Goal: Task Accomplishment & Management: Use online tool/utility

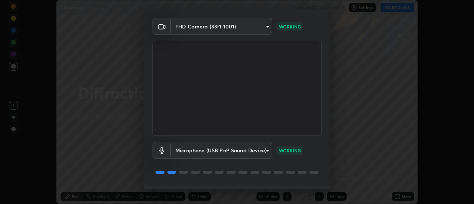
scroll to position [42, 0]
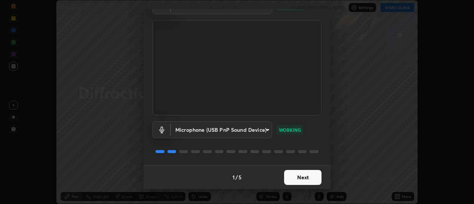
click at [301, 182] on button "Next" at bounding box center [302, 177] width 37 height 15
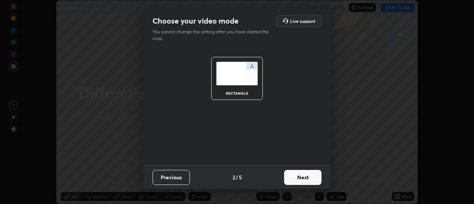
scroll to position [0, 0]
click at [310, 179] on button "Next" at bounding box center [302, 177] width 37 height 15
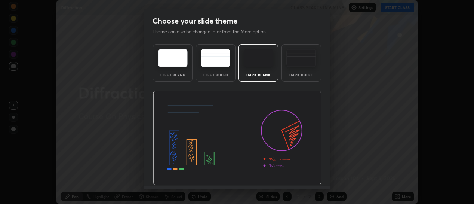
click at [300, 68] on div "Dark Ruled" at bounding box center [302, 62] width 40 height 37
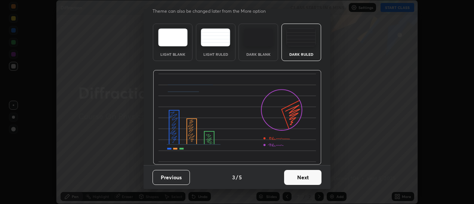
click at [303, 177] on button "Next" at bounding box center [302, 177] width 37 height 15
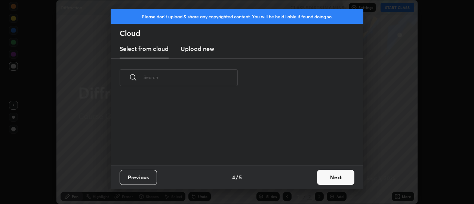
scroll to position [0, 0]
click at [323, 177] on button "Next" at bounding box center [335, 177] width 37 height 15
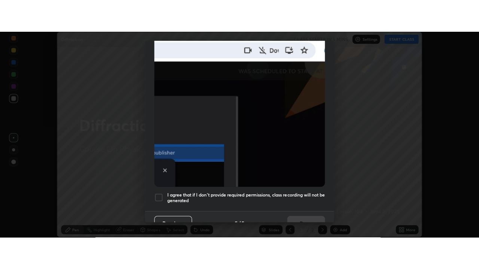
scroll to position [194, 0]
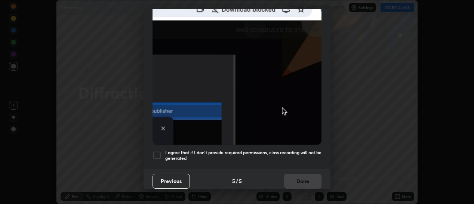
click at [158, 151] on div at bounding box center [157, 155] width 9 height 9
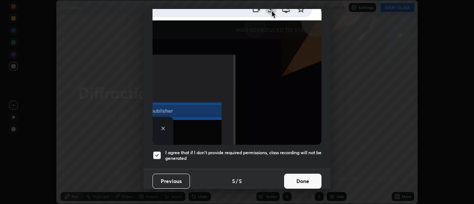
click at [305, 178] on button "Done" at bounding box center [302, 181] width 37 height 15
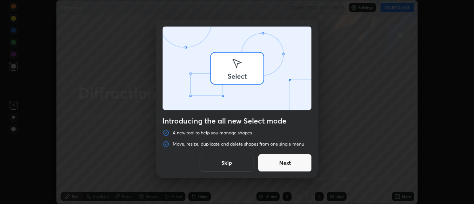
click at [397, 196] on div "Introducing the all new Select mode A new tool to help you manage shapes Move, …" at bounding box center [237, 102] width 474 height 204
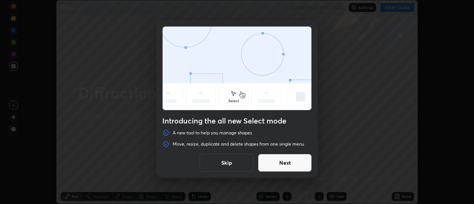
click at [294, 162] on button "Next" at bounding box center [285, 163] width 54 height 18
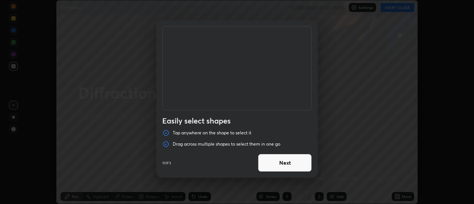
click at [299, 166] on button "Next" at bounding box center [285, 163] width 54 height 18
click at [298, 164] on button "Next" at bounding box center [285, 163] width 54 height 18
click at [294, 164] on button "Done" at bounding box center [285, 163] width 54 height 18
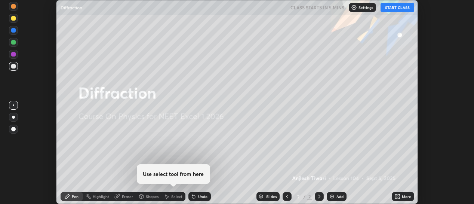
click at [335, 196] on div "Add" at bounding box center [337, 196] width 20 height 9
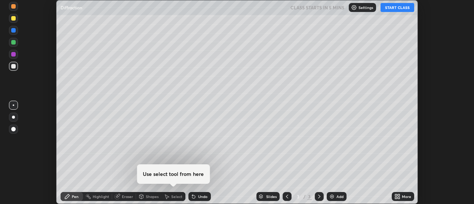
click at [404, 197] on div "More" at bounding box center [406, 196] width 9 height 4
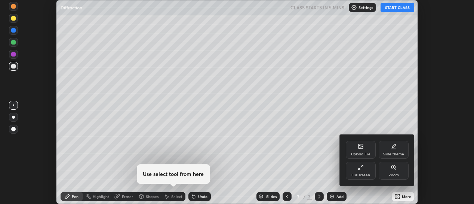
click at [369, 173] on div "Full screen" at bounding box center [361, 175] width 19 height 4
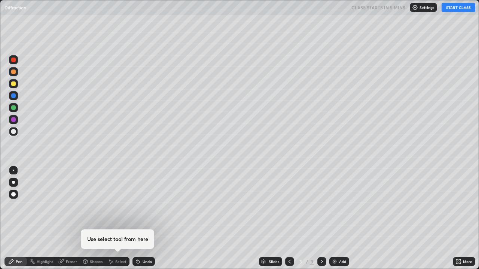
scroll to position [269, 479]
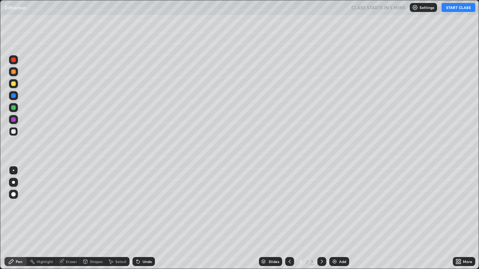
click at [453, 9] on button "START CLASS" at bounding box center [458, 7] width 34 height 9
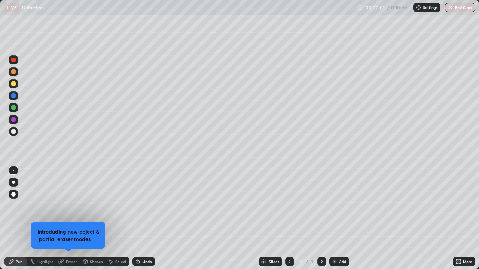
click at [13, 183] on div at bounding box center [13, 182] width 3 height 3
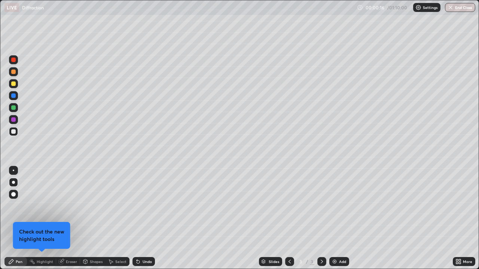
click at [43, 203] on div "Highlight" at bounding box center [41, 261] width 29 height 9
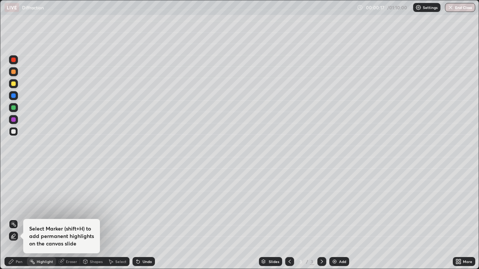
click at [14, 203] on icon at bounding box center [13, 236] width 6 height 6
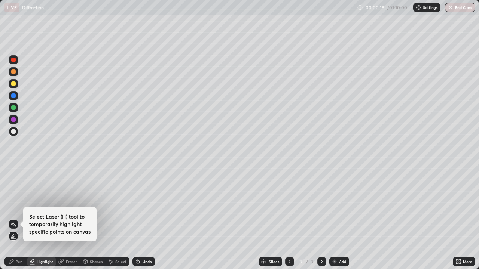
click at [14, 203] on icon at bounding box center [13, 224] width 6 height 6
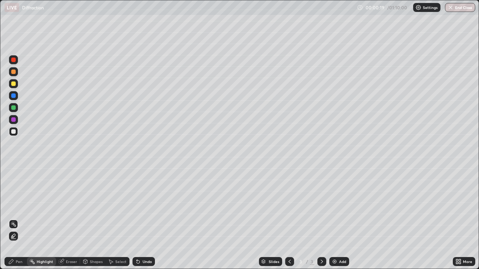
click at [16, 203] on div "Pen" at bounding box center [19, 262] width 7 height 4
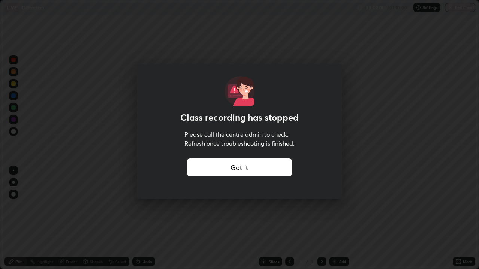
click at [242, 169] on div "Got it" at bounding box center [239, 168] width 105 height 18
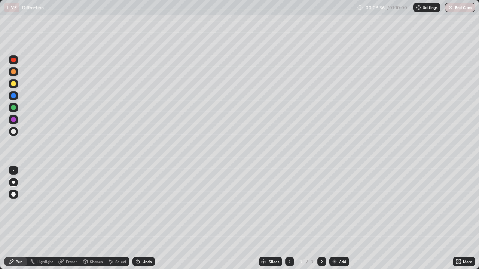
click at [143, 203] on div "Undo" at bounding box center [141, 261] width 25 height 15
click at [339, 203] on div "Add" at bounding box center [342, 262] width 7 height 4
click at [144, 203] on div "Undo" at bounding box center [146, 262] width 9 height 4
click at [137, 203] on icon at bounding box center [137, 260] width 1 height 1
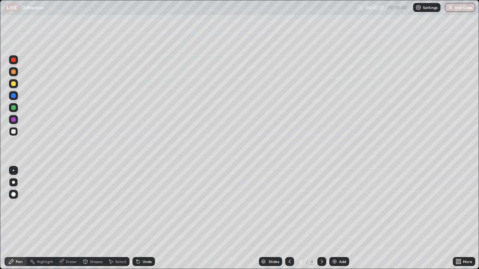
click at [137, 203] on icon at bounding box center [137, 260] width 1 height 1
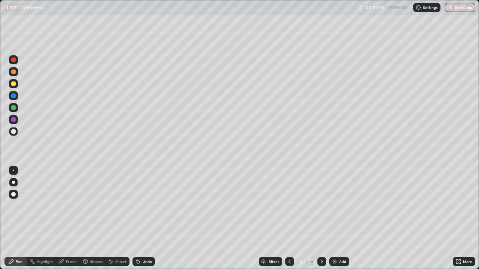
click at [95, 203] on div "Shapes" at bounding box center [96, 262] width 13 height 4
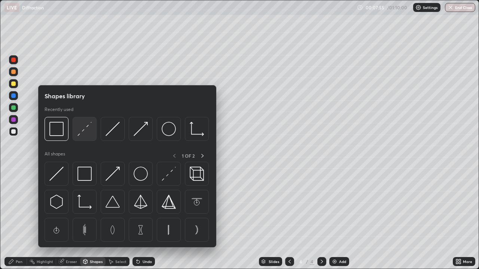
click at [83, 131] on img at bounding box center [84, 129] width 14 height 14
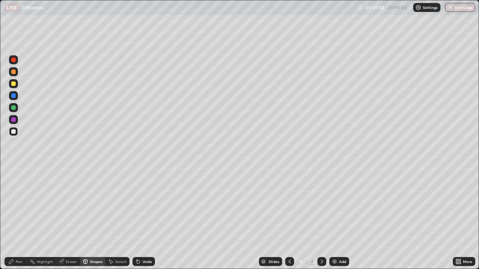
click at [88, 203] on icon at bounding box center [85, 262] width 6 height 6
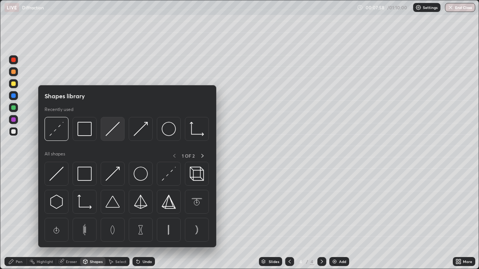
click at [111, 132] on img at bounding box center [112, 129] width 14 height 14
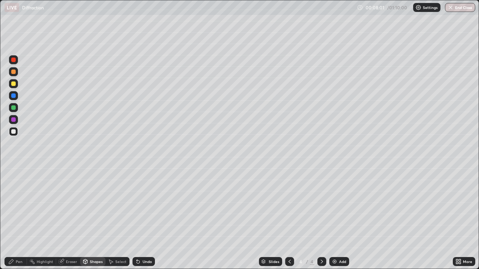
click at [81, 203] on div "Shapes" at bounding box center [92, 261] width 25 height 9
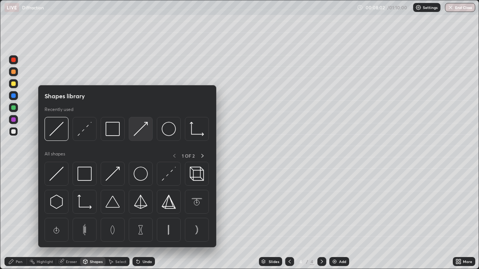
click at [139, 131] on img at bounding box center [141, 129] width 14 height 14
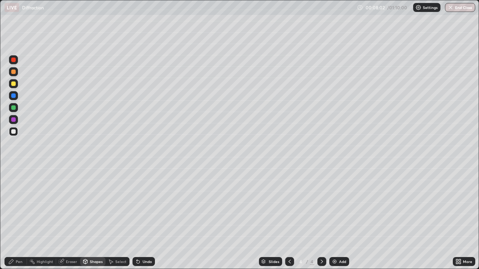
click at [15, 96] on div at bounding box center [13, 95] width 4 height 4
click at [15, 203] on div "Pen" at bounding box center [15, 261] width 22 height 9
click at [13, 171] on div at bounding box center [13, 170] width 1 height 1
click at [12, 106] on div at bounding box center [13, 107] width 4 height 4
click at [141, 203] on div "Undo" at bounding box center [143, 261] width 22 height 9
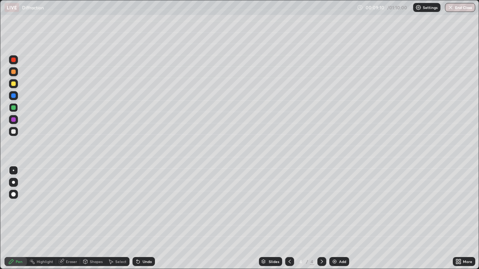
click at [15, 97] on div at bounding box center [13, 95] width 4 height 4
click at [13, 111] on div at bounding box center [13, 107] width 9 height 9
click at [334, 203] on img at bounding box center [334, 262] width 6 height 6
click at [88, 203] on icon at bounding box center [85, 262] width 6 height 6
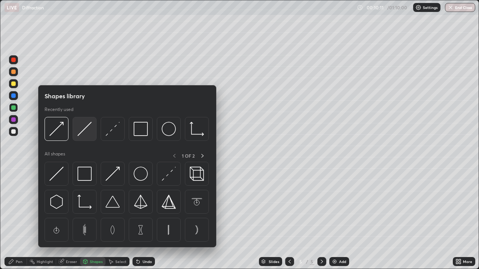
click at [85, 134] on img at bounding box center [84, 129] width 14 height 14
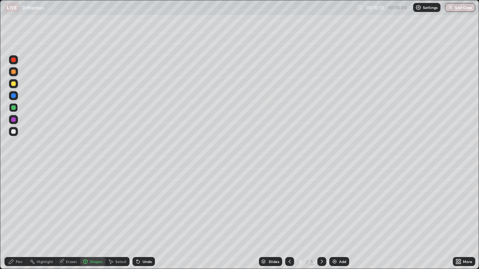
click at [13, 131] on div at bounding box center [13, 131] width 4 height 4
click at [94, 203] on div "Shapes" at bounding box center [92, 261] width 25 height 9
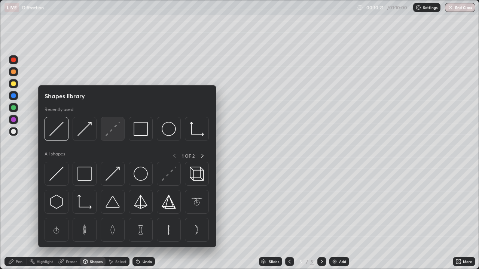
click at [110, 129] on img at bounding box center [112, 129] width 14 height 14
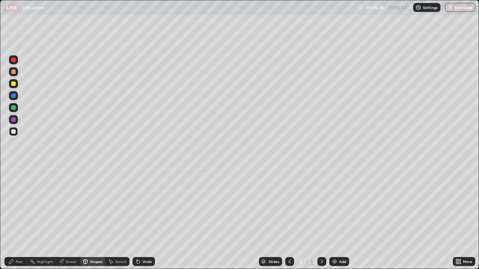
click at [92, 203] on div "Shapes" at bounding box center [96, 262] width 13 height 4
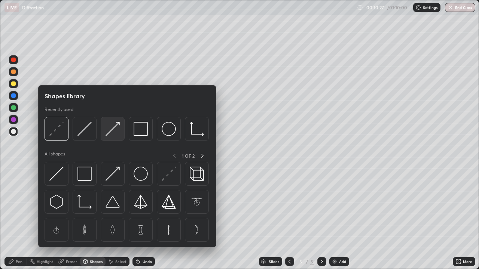
click at [114, 129] on img at bounding box center [112, 129] width 14 height 14
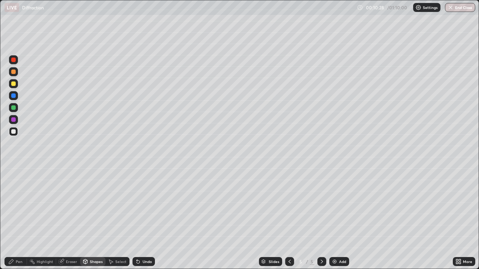
click at [12, 97] on div at bounding box center [13, 95] width 4 height 4
click at [10, 203] on icon at bounding box center [11, 262] width 6 height 6
click at [15, 133] on div at bounding box center [13, 131] width 4 height 4
click at [13, 96] on div at bounding box center [13, 95] width 4 height 4
click at [141, 203] on div "Undo" at bounding box center [143, 261] width 22 height 9
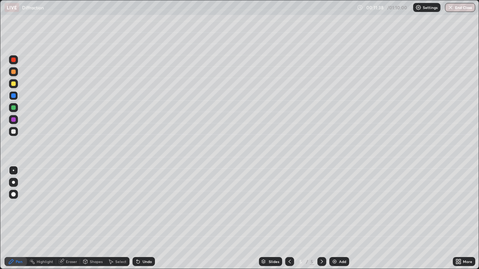
click at [144, 203] on div "Undo" at bounding box center [146, 262] width 9 height 4
click at [146, 203] on div "Undo" at bounding box center [146, 262] width 9 height 4
click at [13, 108] on div at bounding box center [13, 107] width 4 height 4
click at [146, 203] on div "Undo" at bounding box center [146, 262] width 9 height 4
click at [149, 203] on div "Undo" at bounding box center [143, 261] width 22 height 9
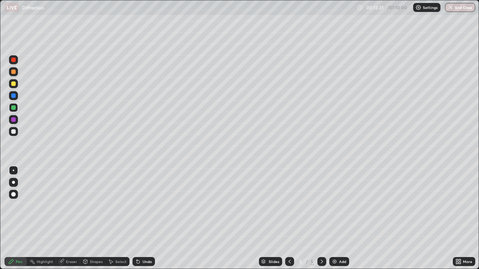
click at [151, 203] on div "Undo" at bounding box center [143, 261] width 22 height 9
click at [14, 132] on div at bounding box center [13, 131] width 4 height 4
click at [13, 95] on div at bounding box center [13, 95] width 4 height 4
click at [14, 135] on div at bounding box center [13, 131] width 9 height 9
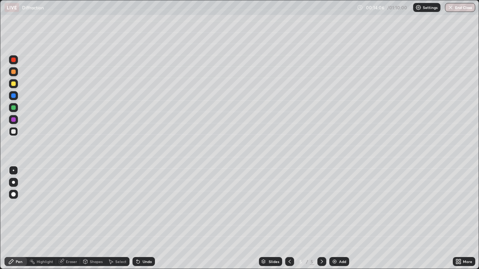
click at [13, 96] on div at bounding box center [13, 95] width 4 height 4
click at [289, 203] on icon at bounding box center [289, 262] width 6 height 6
click at [321, 203] on icon at bounding box center [322, 262] width 2 height 4
click at [333, 203] on img at bounding box center [334, 262] width 6 height 6
click at [117, 203] on div "Select" at bounding box center [120, 262] width 11 height 4
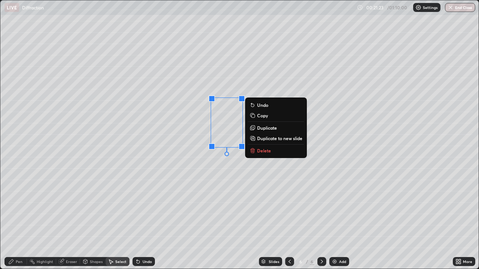
click at [264, 152] on p "Delete" at bounding box center [264, 151] width 14 height 6
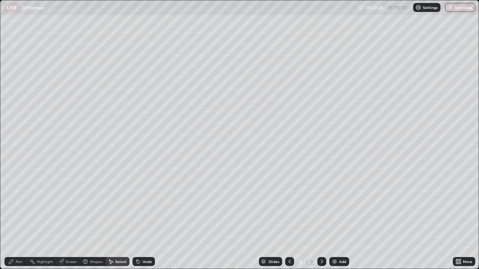
click at [18, 203] on div "Pen" at bounding box center [19, 262] width 7 height 4
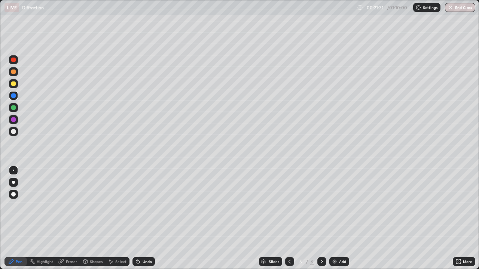
click at [285, 203] on div at bounding box center [289, 261] width 9 height 9
click at [321, 203] on icon at bounding box center [322, 262] width 6 height 6
click at [116, 203] on div "Select" at bounding box center [120, 262] width 11 height 4
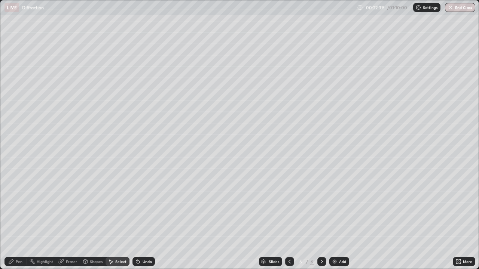
click at [95, 203] on div "Shapes" at bounding box center [96, 262] width 13 height 4
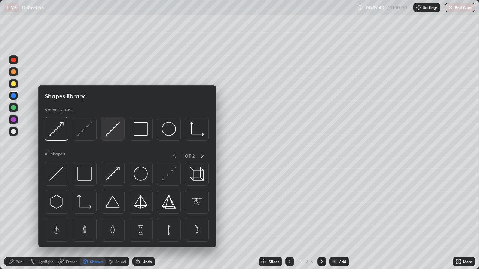
click at [112, 133] on img at bounding box center [112, 129] width 14 height 14
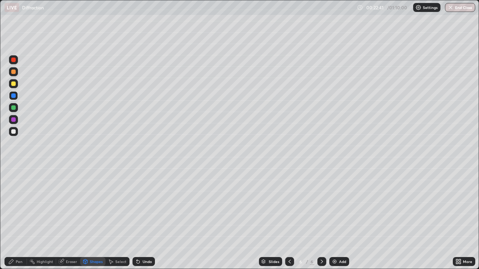
click at [14, 131] on div at bounding box center [13, 131] width 4 height 4
click at [92, 203] on div "Shapes" at bounding box center [96, 262] width 13 height 4
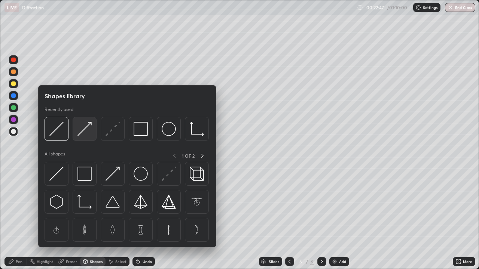
click at [89, 133] on img at bounding box center [84, 129] width 14 height 14
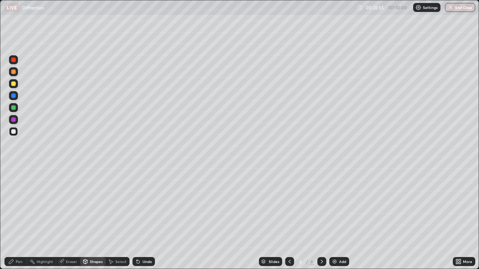
click at [18, 203] on div "Pen" at bounding box center [19, 262] width 7 height 4
click at [70, 203] on div "Eraser" at bounding box center [71, 262] width 11 height 4
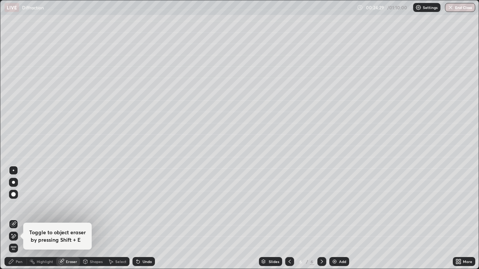
click at [71, 203] on div "Eraser" at bounding box center [71, 262] width 11 height 4
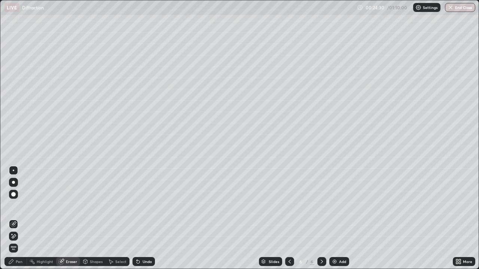
click at [139, 203] on icon at bounding box center [138, 262] width 6 height 6
click at [141, 203] on div "Undo" at bounding box center [143, 261] width 22 height 9
click at [13, 203] on icon at bounding box center [11, 262] width 6 height 6
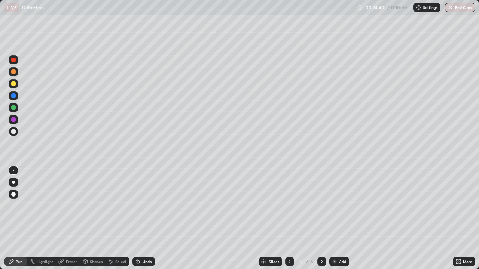
click at [147, 203] on div "Undo" at bounding box center [143, 261] width 22 height 9
click at [13, 86] on div at bounding box center [13, 83] width 9 height 9
click at [142, 203] on div "Undo" at bounding box center [146, 262] width 9 height 4
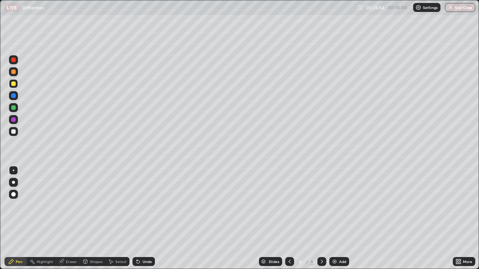
click at [140, 203] on div "Undo" at bounding box center [143, 261] width 22 height 9
click at [14, 132] on div at bounding box center [13, 131] width 4 height 4
click at [335, 203] on img at bounding box center [334, 262] width 6 height 6
click at [96, 203] on div "Shapes" at bounding box center [96, 262] width 13 height 4
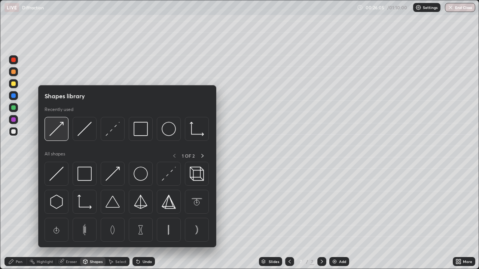
click at [61, 133] on img at bounding box center [56, 129] width 14 height 14
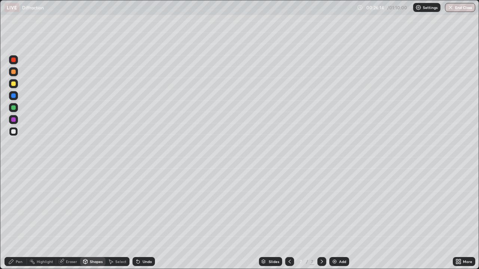
click at [21, 203] on div "Pen" at bounding box center [19, 262] width 7 height 4
click at [92, 203] on div "Shapes" at bounding box center [96, 262] width 13 height 4
click at [13, 203] on div "Pen" at bounding box center [15, 261] width 22 height 9
click at [141, 203] on div "Undo" at bounding box center [143, 261] width 22 height 9
click at [14, 96] on div at bounding box center [13, 95] width 4 height 4
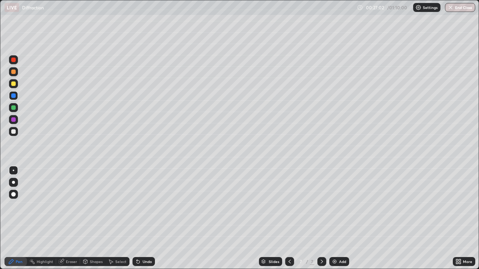
click at [93, 203] on div "Shapes" at bounding box center [96, 262] width 13 height 4
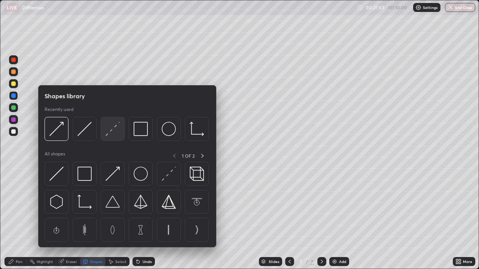
click at [113, 129] on img at bounding box center [112, 129] width 14 height 14
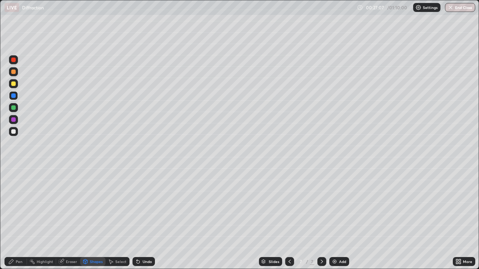
click at [12, 203] on icon at bounding box center [11, 262] width 4 height 4
click at [336, 203] on img at bounding box center [334, 262] width 6 height 6
click at [14, 134] on div at bounding box center [13, 131] width 4 height 4
click at [13, 108] on div at bounding box center [13, 107] width 4 height 4
click at [137, 203] on icon at bounding box center [137, 260] width 1 height 1
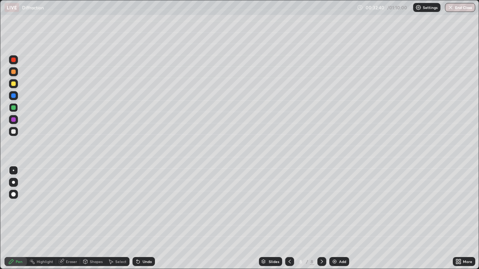
click at [137, 203] on icon at bounding box center [137, 260] width 1 height 1
click at [145, 203] on div "Undo" at bounding box center [146, 262] width 9 height 4
click at [143, 203] on div "Undo" at bounding box center [146, 262] width 9 height 4
click at [16, 133] on div at bounding box center [13, 131] width 9 height 9
click at [288, 203] on icon at bounding box center [289, 262] width 2 height 4
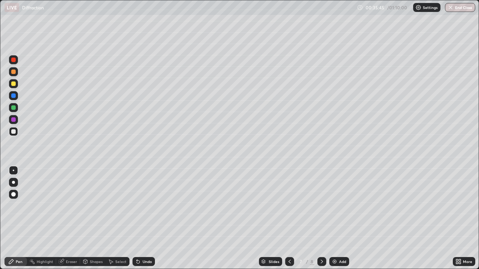
click at [15, 110] on div at bounding box center [13, 107] width 9 height 9
click at [139, 203] on icon at bounding box center [138, 262] width 6 height 6
click at [141, 203] on div "Undo" at bounding box center [143, 261] width 22 height 9
click at [67, 203] on div "Eraser" at bounding box center [71, 262] width 11 height 4
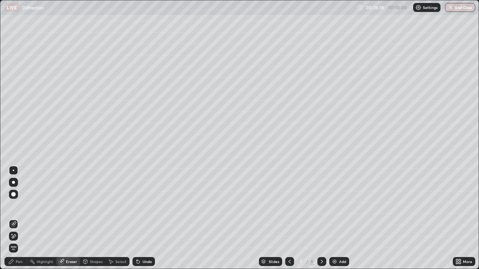
click at [16, 203] on div "Pen" at bounding box center [19, 262] width 7 height 4
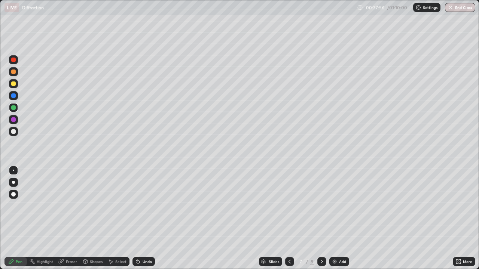
click at [321, 203] on icon at bounding box center [322, 262] width 6 height 6
click at [333, 203] on img at bounding box center [334, 262] width 6 height 6
click at [289, 203] on icon at bounding box center [289, 262] width 6 height 6
click at [12, 82] on div at bounding box center [13, 84] width 4 height 4
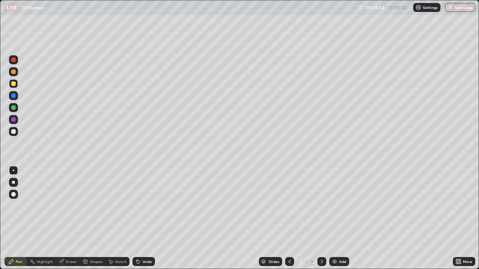
click at [69, 203] on div "Eraser" at bounding box center [68, 261] width 24 height 9
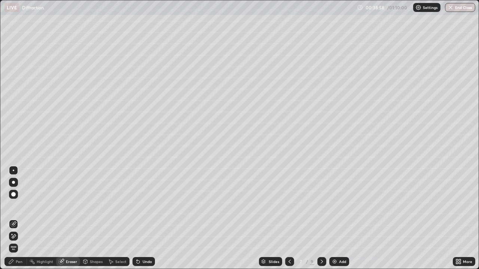
click at [15, 203] on div "Pen" at bounding box center [15, 261] width 22 height 9
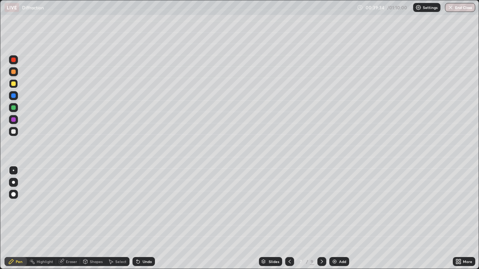
click at [145, 203] on div "Undo" at bounding box center [143, 261] width 22 height 9
click at [320, 203] on icon at bounding box center [322, 262] width 6 height 6
click at [289, 203] on icon at bounding box center [289, 262] width 6 height 6
click at [321, 203] on icon at bounding box center [322, 262] width 6 height 6
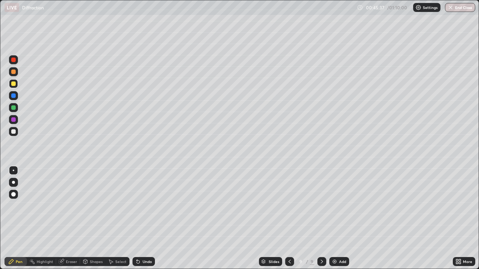
click at [289, 203] on icon at bounding box center [289, 262] width 2 height 4
click at [288, 203] on icon at bounding box center [289, 262] width 6 height 6
click at [322, 203] on icon at bounding box center [322, 262] width 6 height 6
click at [321, 203] on icon at bounding box center [322, 262] width 6 height 6
click at [289, 203] on icon at bounding box center [289, 262] width 6 height 6
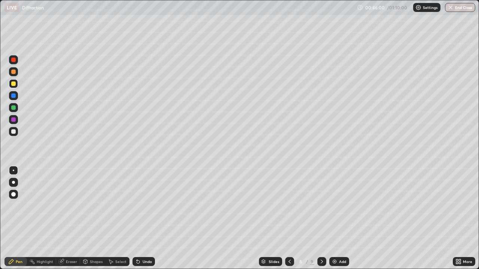
click at [289, 203] on icon at bounding box center [289, 262] width 6 height 6
click at [322, 203] on icon at bounding box center [322, 262] width 6 height 6
click at [320, 203] on icon at bounding box center [322, 262] width 6 height 6
click at [337, 203] on div "Add" at bounding box center [339, 261] width 20 height 9
click at [13, 132] on div at bounding box center [13, 131] width 4 height 4
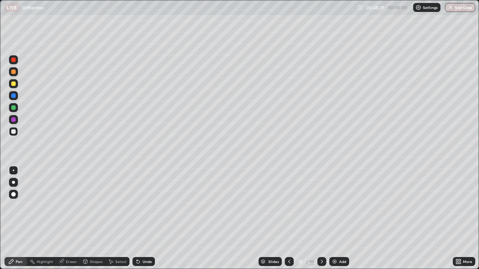
click at [95, 203] on div "Shapes" at bounding box center [96, 262] width 13 height 4
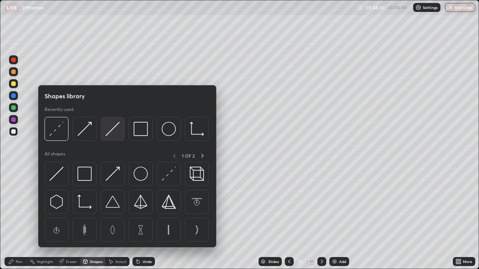
click at [111, 135] on img at bounding box center [112, 129] width 14 height 14
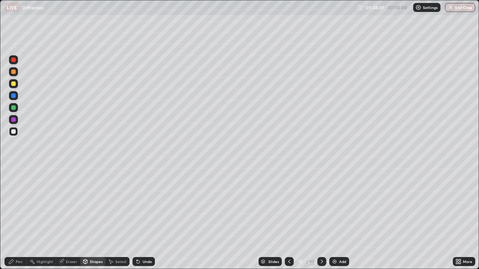
click at [95, 203] on div "Shapes" at bounding box center [96, 262] width 13 height 4
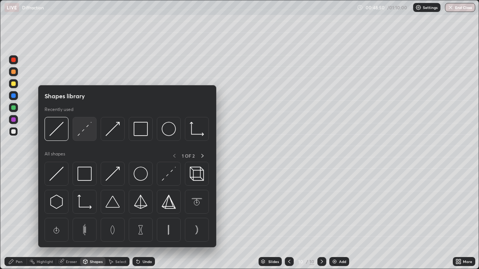
click at [83, 130] on img at bounding box center [84, 129] width 14 height 14
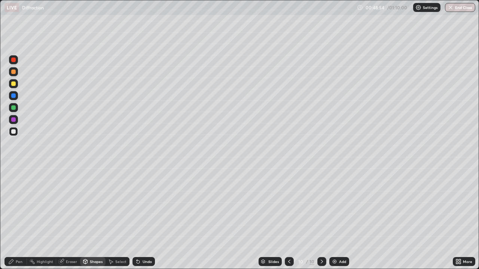
click at [94, 203] on div "Shapes" at bounding box center [96, 262] width 13 height 4
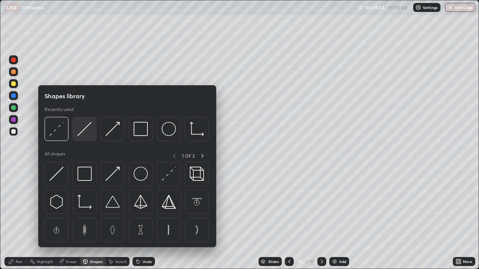
click at [85, 133] on img at bounding box center [84, 129] width 14 height 14
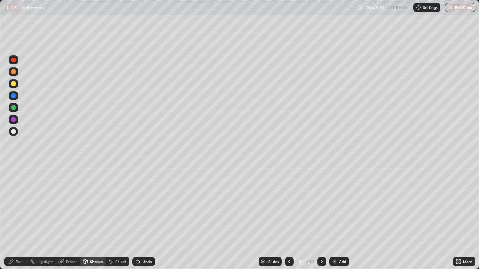
click at [92, 203] on div "Shapes" at bounding box center [96, 262] width 13 height 4
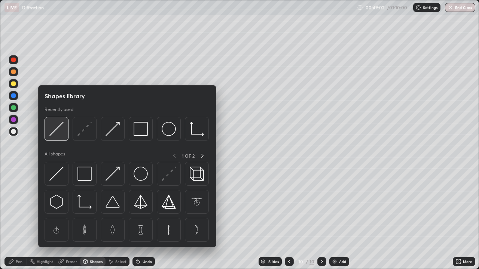
click at [59, 130] on img at bounding box center [56, 129] width 14 height 14
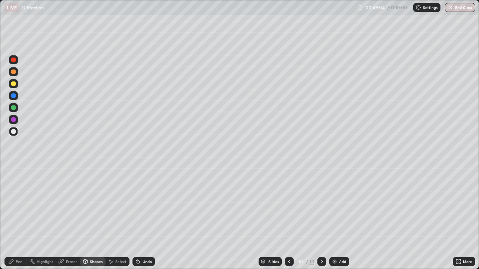
click at [15, 73] on div at bounding box center [13, 72] width 4 height 4
click at [144, 203] on div "Undo" at bounding box center [146, 262] width 9 height 4
click at [146, 203] on div "Undo" at bounding box center [146, 262] width 9 height 4
click at [140, 203] on div "Undo" at bounding box center [143, 261] width 22 height 9
click at [141, 203] on div "Undo" at bounding box center [143, 261] width 22 height 9
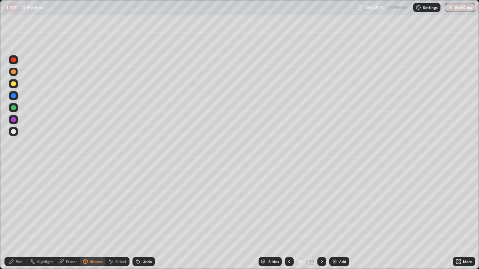
click at [144, 203] on div "Undo" at bounding box center [143, 261] width 22 height 9
click at [141, 203] on div "Undo" at bounding box center [143, 261] width 22 height 9
click at [144, 203] on div "Undo" at bounding box center [146, 262] width 9 height 4
click at [142, 203] on div "Undo" at bounding box center [143, 261] width 22 height 9
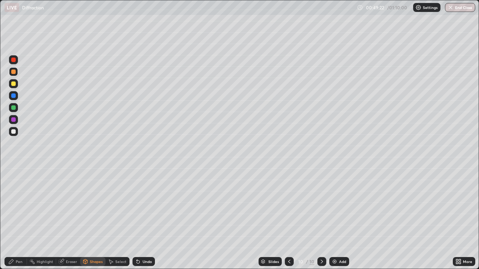
click at [143, 203] on div "Undo" at bounding box center [146, 262] width 9 height 4
click at [145, 203] on div "Undo" at bounding box center [146, 262] width 9 height 4
click at [142, 203] on div "Undo" at bounding box center [146, 262] width 9 height 4
click at [13, 203] on icon at bounding box center [11, 262] width 4 height 4
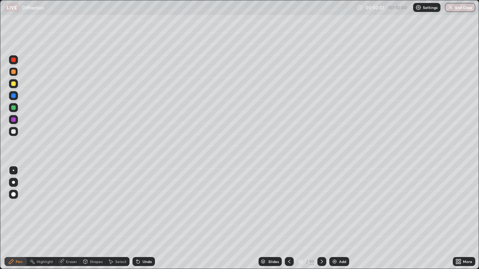
click at [15, 133] on div at bounding box center [13, 131] width 4 height 4
click at [92, 203] on div "Shapes" at bounding box center [96, 262] width 13 height 4
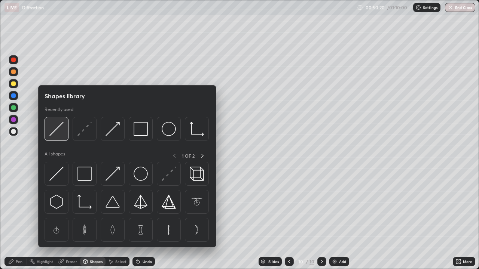
click at [54, 132] on img at bounding box center [56, 129] width 14 height 14
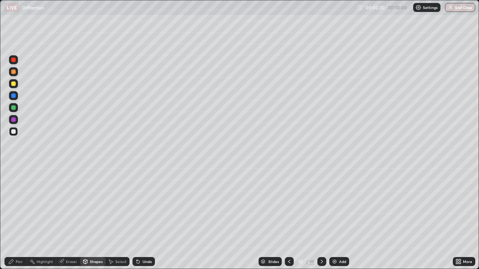
click at [14, 72] on div at bounding box center [13, 72] width 4 height 4
click at [138, 203] on icon at bounding box center [138, 262] width 3 height 3
click at [145, 203] on div "Undo" at bounding box center [146, 262] width 9 height 4
click at [144, 203] on div "Undo" at bounding box center [146, 262] width 9 height 4
click at [144, 203] on div "Undo" at bounding box center [143, 261] width 22 height 9
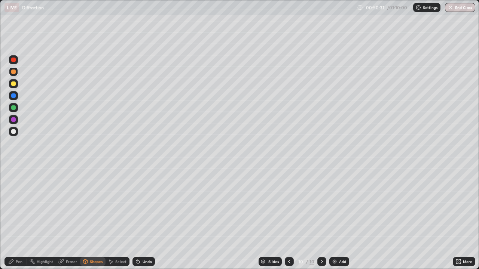
click at [144, 203] on div "Undo" at bounding box center [143, 261] width 22 height 9
click at [17, 203] on div "Pen" at bounding box center [19, 262] width 7 height 4
click at [15, 84] on div at bounding box center [13, 84] width 4 height 4
click at [139, 203] on icon at bounding box center [138, 262] width 6 height 6
click at [138, 203] on icon at bounding box center [138, 262] width 6 height 6
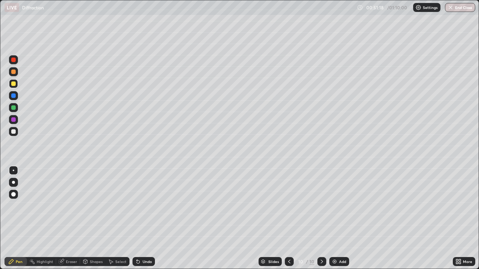
click at [137, 203] on icon at bounding box center [138, 262] width 3 height 3
click at [138, 203] on div "Undo" at bounding box center [143, 261] width 22 height 9
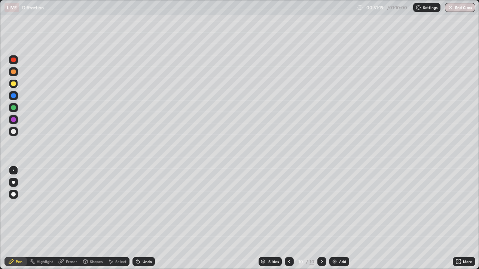
click at [137, 203] on icon at bounding box center [138, 262] width 3 height 3
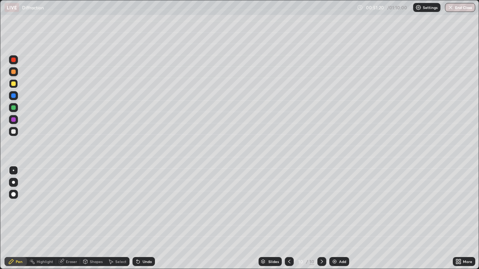
click at [137, 203] on icon at bounding box center [138, 262] width 3 height 3
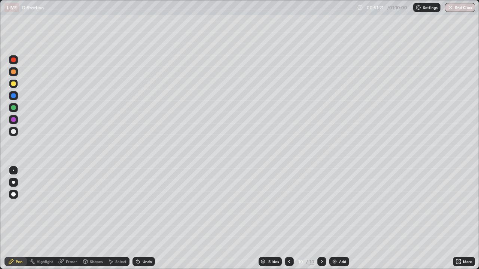
click at [137, 203] on icon at bounding box center [138, 262] width 3 height 3
click at [134, 203] on div "Undo" at bounding box center [143, 261] width 22 height 9
click at [135, 203] on div "Undo" at bounding box center [143, 261] width 22 height 9
click at [95, 203] on div "Shapes" at bounding box center [96, 262] width 13 height 4
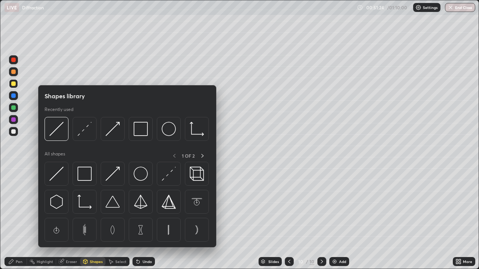
click at [113, 203] on div "Select" at bounding box center [117, 261] width 24 height 9
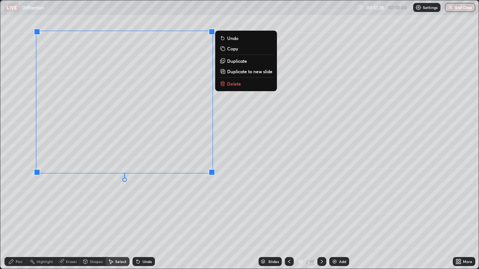
click at [252, 73] on p "Duplicate to new slide" at bounding box center [249, 71] width 45 height 6
click at [243, 73] on p "Duplicate to new slide" at bounding box center [249, 71] width 45 height 6
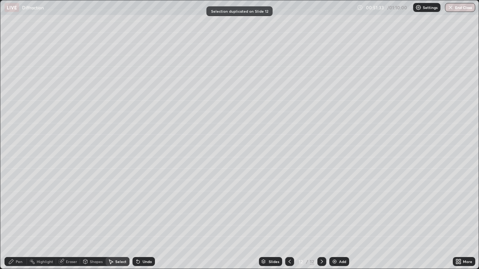
click at [289, 203] on icon at bounding box center [289, 262] width 6 height 6
click at [10, 203] on icon at bounding box center [11, 262] width 4 height 4
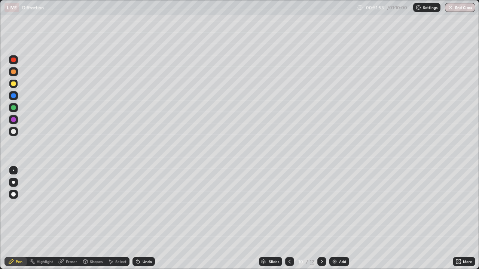
click at [17, 62] on div at bounding box center [13, 59] width 9 height 9
click at [13, 88] on div at bounding box center [13, 83] width 9 height 9
click at [71, 203] on div "Eraser" at bounding box center [71, 262] width 11 height 4
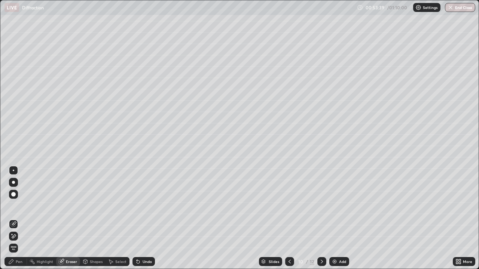
click at [12, 203] on icon at bounding box center [11, 262] width 4 height 4
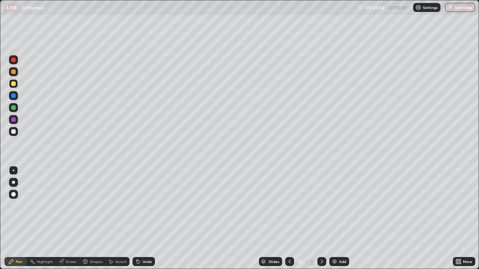
click at [139, 203] on div "Undo" at bounding box center [143, 261] width 22 height 9
click at [17, 62] on div at bounding box center [13, 59] width 9 height 9
click at [16, 134] on div at bounding box center [13, 131] width 9 height 9
click at [321, 203] on icon at bounding box center [322, 262] width 6 height 6
click at [288, 203] on icon at bounding box center [289, 262] width 2 height 4
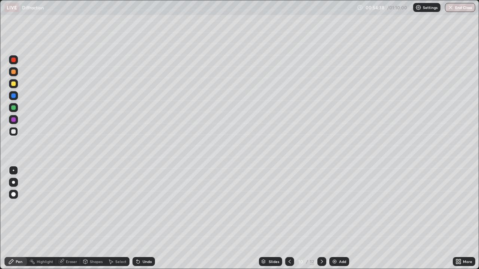
click at [321, 203] on icon at bounding box center [322, 262] width 6 height 6
click at [13, 84] on div at bounding box center [13, 84] width 4 height 4
click at [93, 203] on div "Shapes" at bounding box center [92, 261] width 25 height 9
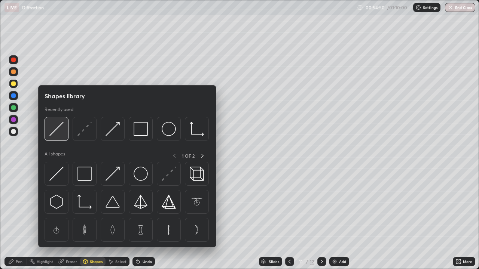
click at [59, 127] on img at bounding box center [56, 129] width 14 height 14
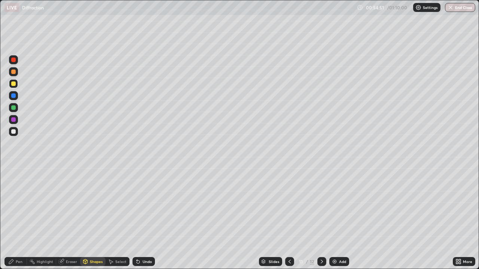
click at [15, 74] on div at bounding box center [13, 71] width 9 height 9
click at [17, 203] on div "Pen" at bounding box center [19, 262] width 7 height 4
click at [14, 84] on div at bounding box center [13, 84] width 4 height 4
click at [14, 62] on div at bounding box center [13, 60] width 4 height 4
click at [15, 133] on div at bounding box center [13, 131] width 4 height 4
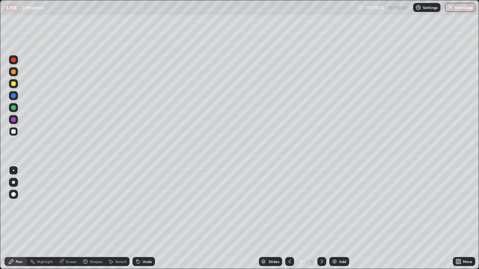
click at [321, 203] on icon at bounding box center [322, 262] width 2 height 4
click at [15, 75] on div at bounding box center [13, 71] width 9 height 9
click at [140, 203] on div "Undo" at bounding box center [143, 261] width 22 height 9
click at [95, 203] on div "Shapes" at bounding box center [96, 262] width 13 height 4
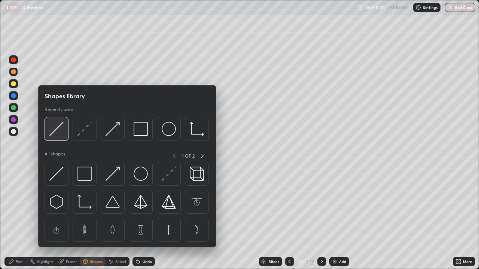
click at [63, 131] on img at bounding box center [56, 129] width 14 height 14
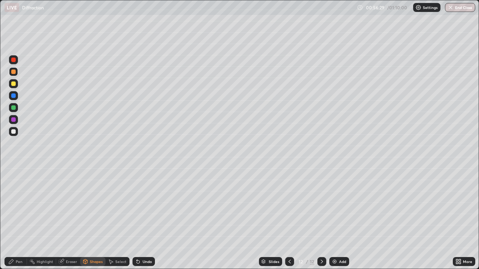
click at [140, 203] on div "Undo" at bounding box center [143, 261] width 22 height 9
click at [147, 203] on div "Undo" at bounding box center [146, 262] width 9 height 4
click at [143, 203] on div "Undo" at bounding box center [146, 262] width 9 height 4
click at [141, 203] on div "Undo" at bounding box center [143, 261] width 22 height 9
click at [16, 74] on div at bounding box center [13, 71] width 9 height 9
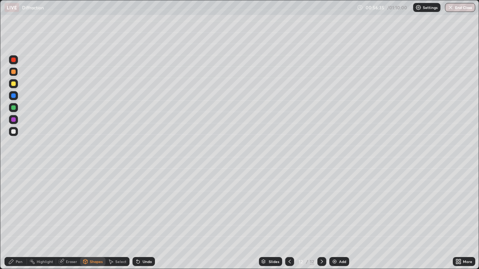
click at [13, 203] on icon at bounding box center [11, 262] width 6 height 6
click at [17, 85] on div at bounding box center [13, 83] width 9 height 9
click at [15, 133] on div at bounding box center [13, 131] width 4 height 4
click at [337, 203] on div "Add" at bounding box center [339, 261] width 20 height 9
click at [93, 203] on div "Shapes" at bounding box center [96, 262] width 13 height 4
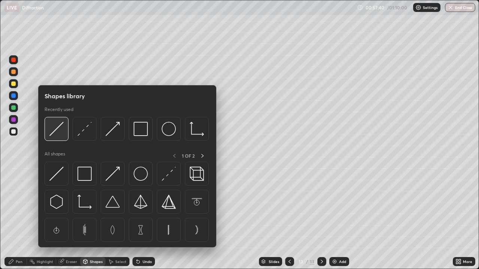
click at [62, 132] on img at bounding box center [56, 129] width 14 height 14
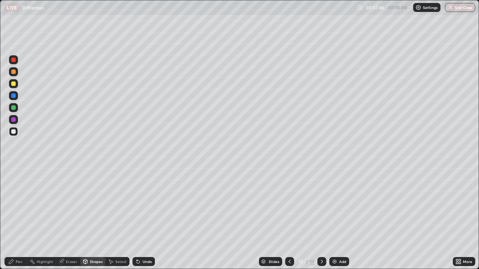
click at [14, 203] on div "Pen" at bounding box center [15, 261] width 22 height 9
click at [89, 203] on div "Shapes" at bounding box center [92, 261] width 25 height 9
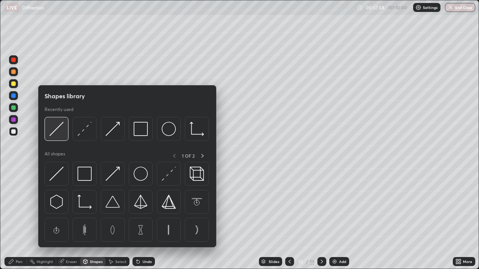
click at [55, 137] on div at bounding box center [57, 129] width 24 height 24
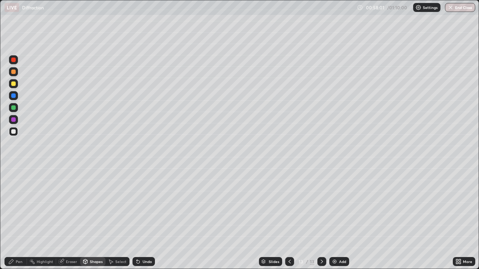
click at [14, 73] on div at bounding box center [13, 72] width 4 height 4
click at [91, 203] on div "Shapes" at bounding box center [96, 262] width 13 height 4
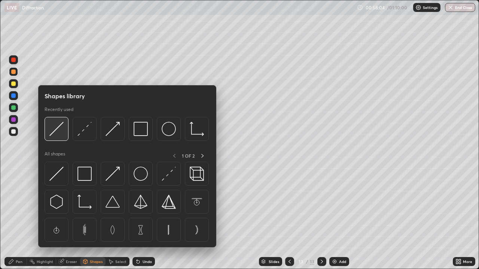
click at [58, 132] on img at bounding box center [56, 129] width 14 height 14
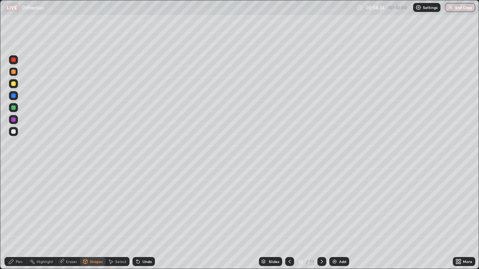
click at [19, 203] on div "Pen" at bounding box center [19, 262] width 7 height 4
click at [14, 84] on div at bounding box center [13, 84] width 4 height 4
click at [15, 61] on div at bounding box center [13, 60] width 4 height 4
click at [140, 203] on div "Undo" at bounding box center [143, 261] width 22 height 9
click at [139, 203] on icon at bounding box center [138, 262] width 6 height 6
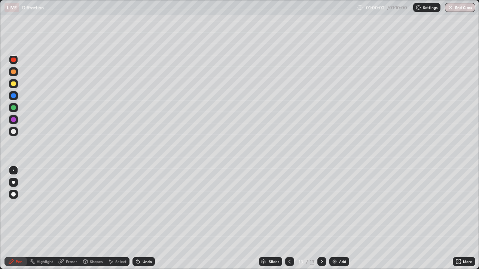
click at [140, 203] on div "Undo" at bounding box center [143, 261] width 22 height 9
click at [140, 203] on icon at bounding box center [138, 262] width 6 height 6
click at [13, 133] on div at bounding box center [13, 131] width 4 height 4
click at [13, 74] on div at bounding box center [13, 71] width 9 height 9
click at [15, 59] on div at bounding box center [13, 60] width 4 height 4
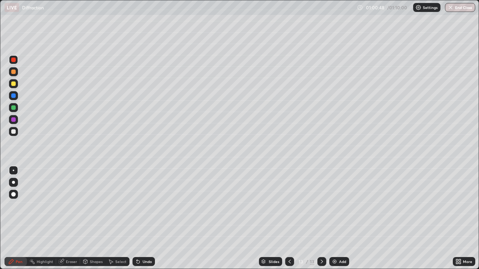
click at [13, 72] on div at bounding box center [13, 72] width 4 height 4
click at [13, 61] on div at bounding box center [13, 60] width 4 height 4
click at [13, 134] on div at bounding box center [13, 131] width 9 height 9
click at [290, 203] on icon at bounding box center [289, 262] width 6 height 6
click at [289, 203] on icon at bounding box center [289, 262] width 6 height 6
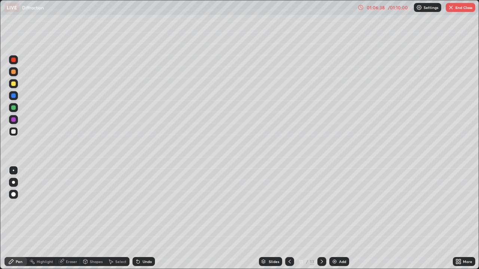
click at [290, 203] on div at bounding box center [289, 261] width 9 height 9
click at [286, 203] on div at bounding box center [289, 261] width 9 height 9
click at [289, 203] on icon at bounding box center [289, 262] width 6 height 6
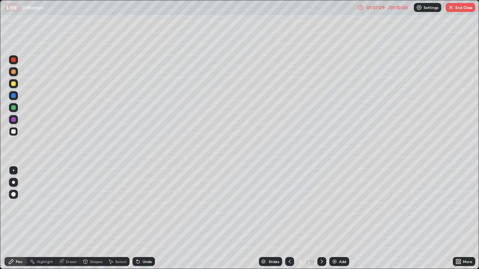
click at [289, 203] on icon at bounding box center [289, 262] width 6 height 6
click at [292, 203] on div at bounding box center [289, 261] width 9 height 9
click at [322, 203] on icon at bounding box center [322, 262] width 6 height 6
click at [146, 203] on div "Undo" at bounding box center [146, 262] width 9 height 4
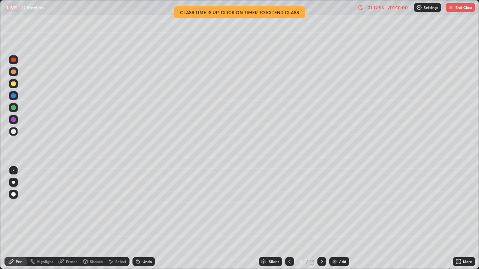
click at [455, 10] on button "End Class" at bounding box center [460, 7] width 30 height 9
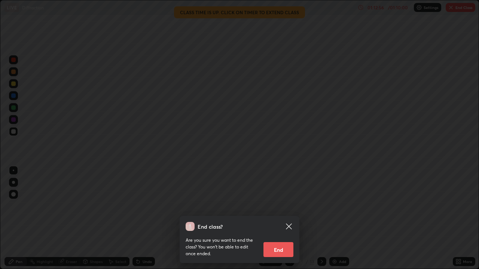
click at [277, 203] on button "End" at bounding box center [278, 249] width 30 height 15
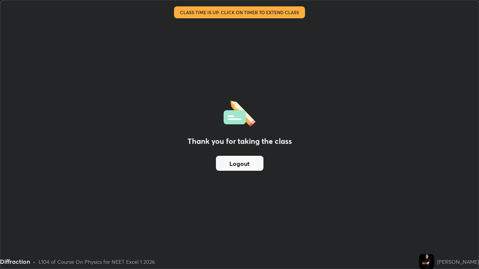
click at [252, 167] on button "Logout" at bounding box center [239, 163] width 47 height 15
